Goal: Task Accomplishment & Management: Use online tool/utility

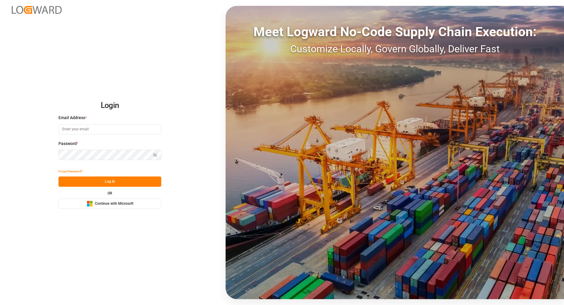
click at [120, 208] on button "Microsoft Logo Continue with Microsoft" at bounding box center [109, 203] width 103 height 10
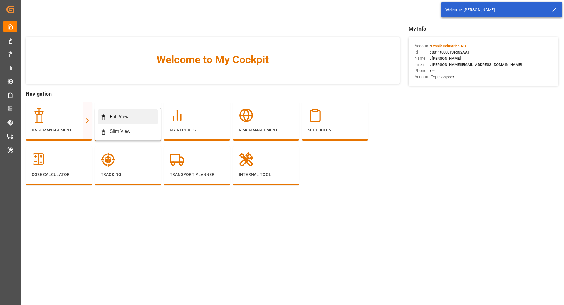
click at [118, 113] on div "Full View" at bounding box center [119, 116] width 19 height 7
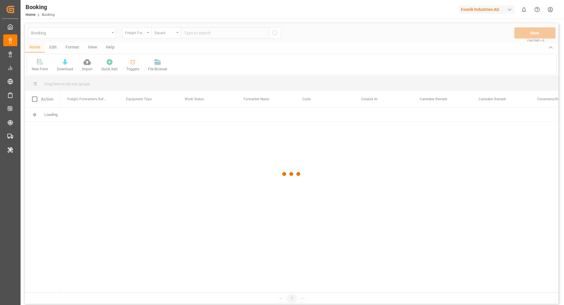
click at [471, 11] on div "Evonik Industries AG" at bounding box center [487, 9] width 56 height 9
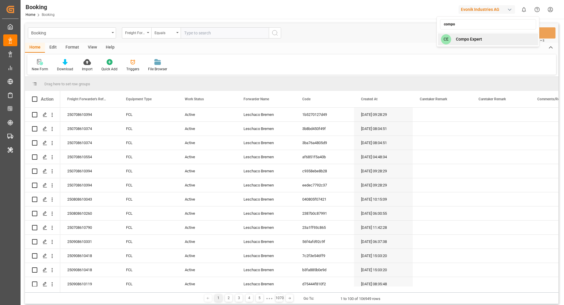
type input "compo"
click at [482, 46] on div "compo CE Compo Expert" at bounding box center [488, 31] width 103 height 31
click at [479, 38] on span "Compo Expert" at bounding box center [469, 39] width 26 height 6
